Goal: Task Accomplishment & Management: Manage account settings

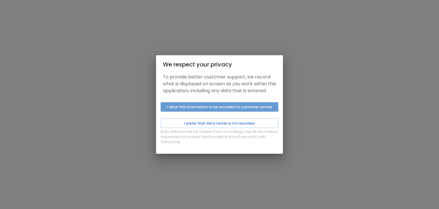
click at [197, 108] on button "I allow this information to be recorded for customer service" at bounding box center [220, 106] width 118 height 9
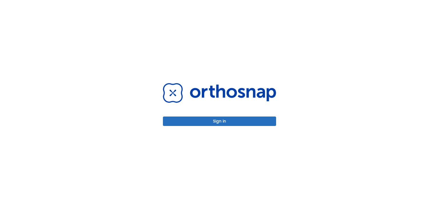
click at [200, 115] on div "Sign in" at bounding box center [219, 104] width 113 height 43
click at [202, 122] on button "Sign in" at bounding box center [219, 120] width 113 height 9
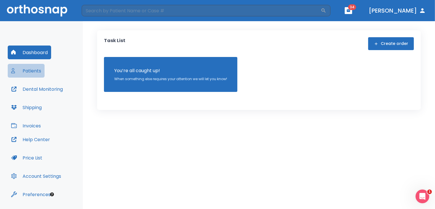
click at [29, 66] on button "Patients" at bounding box center [26, 71] width 37 height 14
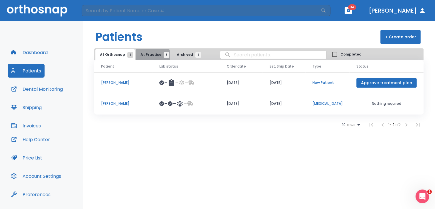
click at [146, 55] on span "At Practice 8" at bounding box center [154, 54] width 26 height 5
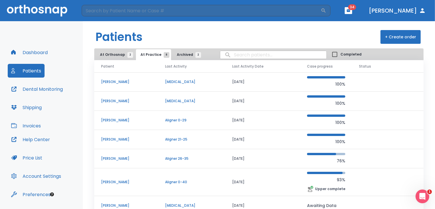
click at [121, 121] on p "[PERSON_NAME]" at bounding box center [126, 119] width 50 height 5
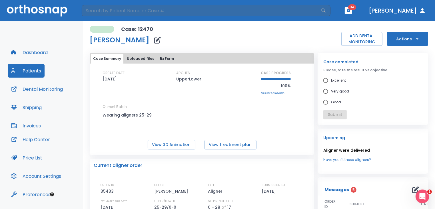
click at [130, 58] on button "Uploaded files" at bounding box center [141, 59] width 32 height 10
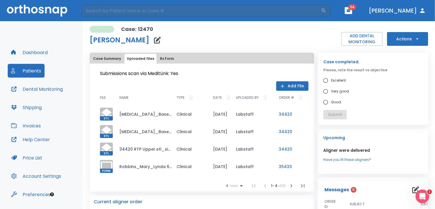
click at [290, 185] on icon "button" at bounding box center [291, 185] width 7 height 7
click at [289, 185] on icon "button" at bounding box center [291, 185] width 7 height 7
click at [290, 185] on icon "button" at bounding box center [291, 185] width 2 height 3
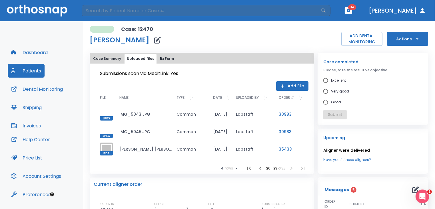
click at [109, 128] on div at bounding box center [106, 131] width 13 height 13
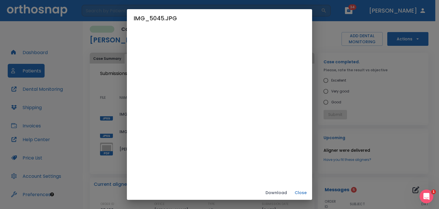
click at [310, 194] on button "Close" at bounding box center [300, 192] width 18 height 9
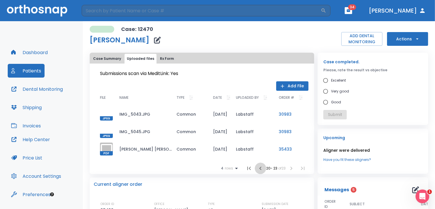
click at [257, 166] on icon "button" at bounding box center [260, 168] width 7 height 7
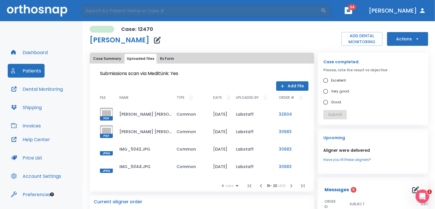
click at [132, 147] on td "IMG_5042.JPG" at bounding box center [143, 148] width 57 height 17
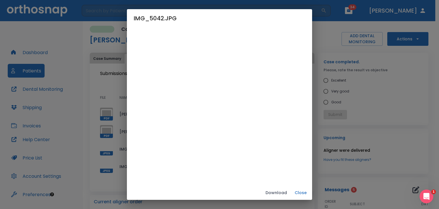
click at [310, 191] on button "Close" at bounding box center [300, 192] width 18 height 9
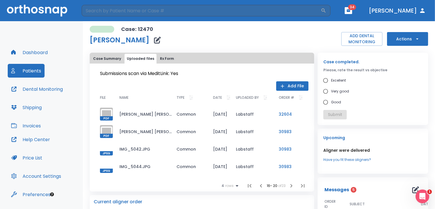
click at [106, 163] on div at bounding box center [106, 166] width 13 height 13
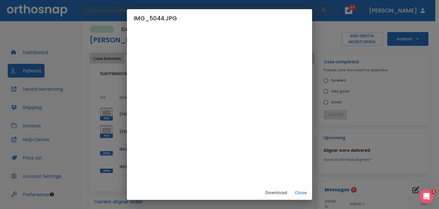
click at [310, 193] on button "Close" at bounding box center [300, 192] width 18 height 9
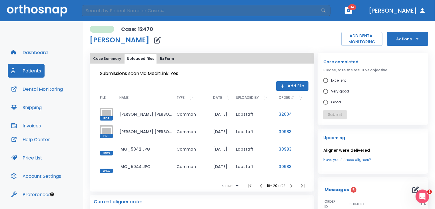
click at [107, 146] on div at bounding box center [106, 148] width 13 height 13
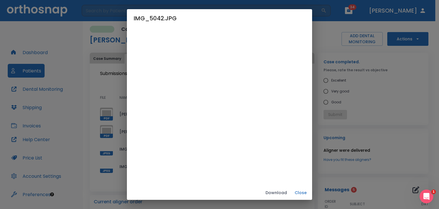
click at [212, 12] on h2 "IMG_5042.JPG" at bounding box center [219, 18] width 185 height 18
click at [255, 18] on h2 "IMG_5042.JPG" at bounding box center [219, 18] width 185 height 18
click at [367, 68] on div "IMG_5042.JPG Download Close" at bounding box center [219, 104] width 439 height 209
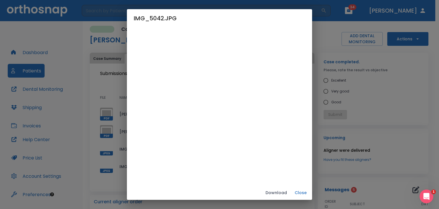
click at [312, 20] on h2 "IMG_5042.JPG" at bounding box center [219, 18] width 185 height 18
drag, startPoint x: 248, startPoint y: 13, endPoint x: 209, endPoint y: 25, distance: 40.1
click at [209, 25] on h2 "IMG_5042.JPG" at bounding box center [219, 18] width 185 height 18
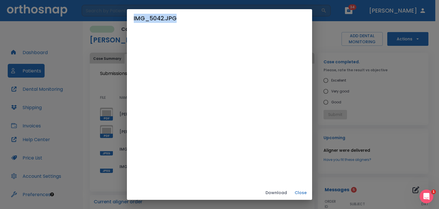
click at [209, 25] on h2 "IMG_5042.JPG" at bounding box center [219, 18] width 185 height 18
click at [310, 190] on button "Close" at bounding box center [300, 192] width 18 height 9
